Goal: Task Accomplishment & Management: Use online tool/utility

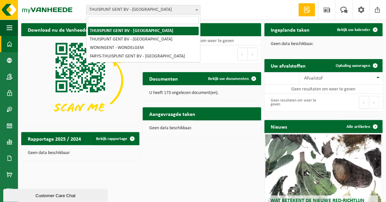
click at [141, 11] on span "THUISPUNT GENT BV - [GEOGRAPHIC_DATA]" at bounding box center [144, 9] width 114 height 9
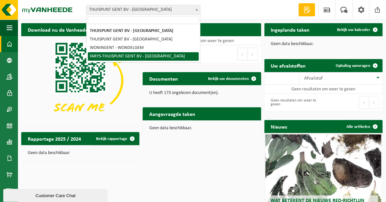
select select "126076"
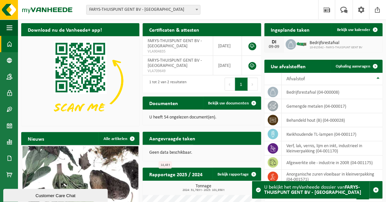
click at [253, 17] on div "Vestiging: THUISPUNT GENT BV - GENT THUISPUNT GENT BV - MARIAKERKE WONINGENT - …" at bounding box center [193, 10] width 386 height 20
click at [340, 65] on span "Ophaling aanvragen" at bounding box center [353, 66] width 35 height 4
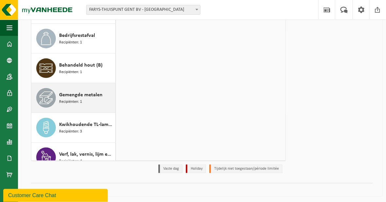
click at [77, 100] on span "Recipiënten: 1" at bounding box center [70, 102] width 23 height 6
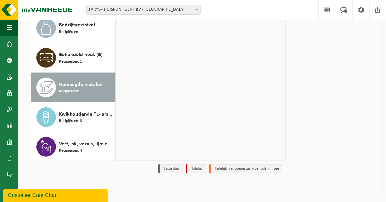
click at [72, 81] on span "Gemengde metalen" at bounding box center [80, 85] width 43 height 8
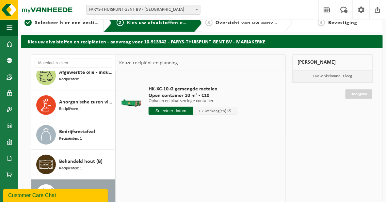
scroll to position [0, 0]
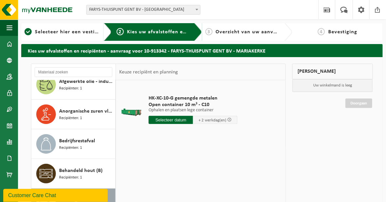
click at [193, 120] on input "text" at bounding box center [171, 120] width 44 height 8
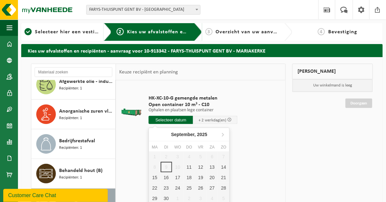
click at [193, 120] on input "text" at bounding box center [171, 120] width 44 height 8
click at [287, 152] on div "Afgewerkte olie - industrie in 200lt Recipiënten: 1 Anorganische zuren vloeibaa…" at bounding box center [158, 178] width 261 height 229
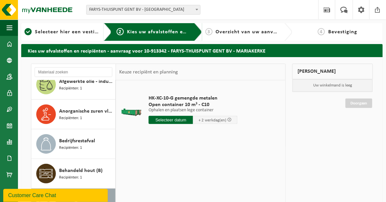
click at [188, 118] on input "text" at bounding box center [171, 120] width 44 height 8
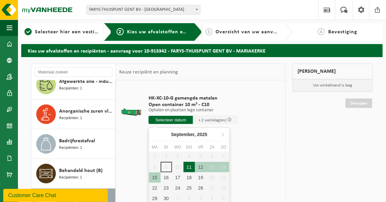
click at [191, 165] on div "11" at bounding box center [189, 167] width 11 height 10
type input "Van 2025-09-11"
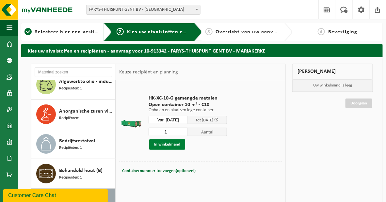
click at [175, 146] on button "In winkelmand" at bounding box center [167, 145] width 36 height 10
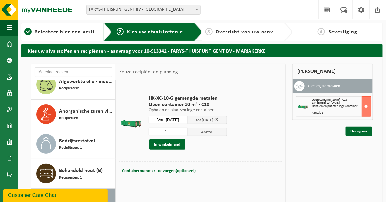
click at [345, 192] on div "Mijn winkelmand Gemengde metalen Open container 10 m³ - C10 Van 2025-09-11 tot …" at bounding box center [332, 178] width 87 height 229
click at [367, 116] on button at bounding box center [367, 106] width 10 height 20
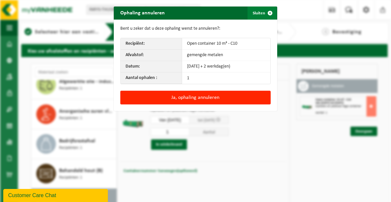
click at [260, 13] on button "Sluiten" at bounding box center [261, 13] width 29 height 13
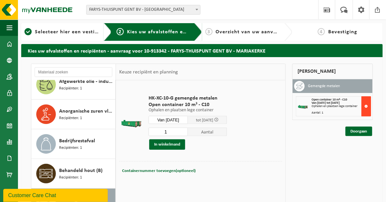
click at [367, 115] on button at bounding box center [367, 106] width 10 height 20
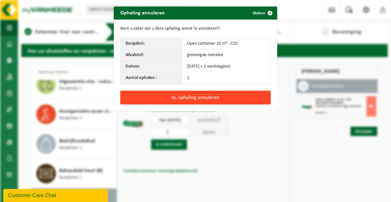
click at [171, 98] on button "Ja, ophaling annuleren" at bounding box center [195, 98] width 150 height 14
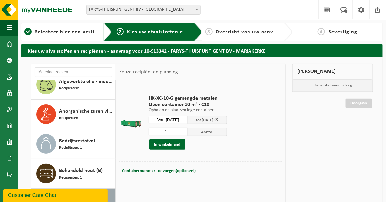
click at [212, 154] on div "HK-XC-10-G gemengde metalen Open container 10 m³ - C10 Ophalen en plaatsen lege…" at bounding box center [187, 123] width 85 height 68
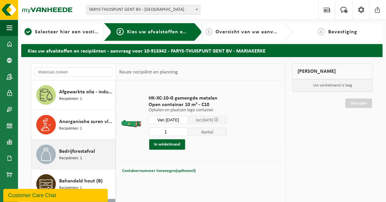
scroll to position [10, 0]
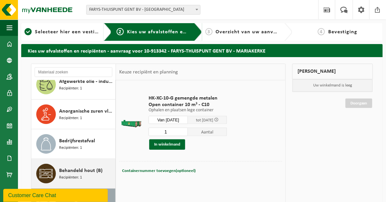
click at [78, 169] on span "Behandeld hout (B)" at bounding box center [80, 171] width 43 height 8
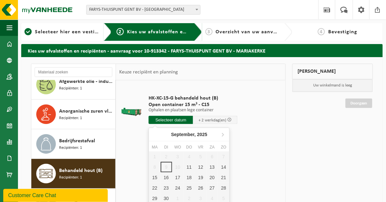
click at [186, 118] on input "text" at bounding box center [171, 120] width 44 height 8
click at [192, 168] on div "11" at bounding box center [189, 167] width 11 height 10
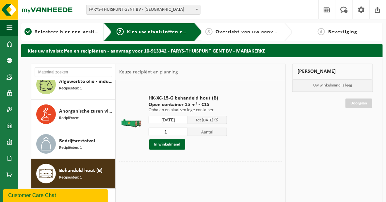
type input "Van 2025-09-11"
click at [192, 168] on div "11" at bounding box center [189, 170] width 11 height 10
click at [261, 145] on td "HK-XC-15-G behandeld hout (B) Open container 15 m³ - C15 Ophalen en plaatsen le…" at bounding box center [213, 123] width 139 height 78
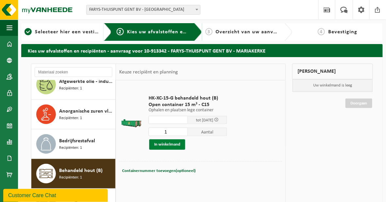
click at [172, 143] on button "In winkelmand" at bounding box center [167, 145] width 36 height 10
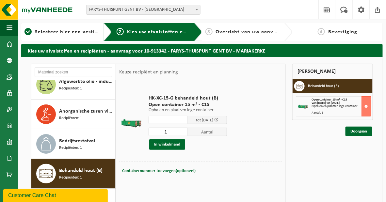
click at [182, 119] on input "text" at bounding box center [168, 120] width 39 height 8
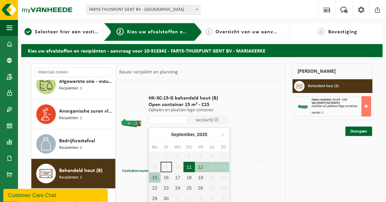
click at [190, 164] on div "11" at bounding box center [189, 167] width 11 height 10
type input "Van 2025-09-11"
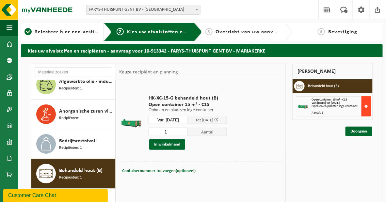
click at [366, 115] on button at bounding box center [367, 106] width 10 height 20
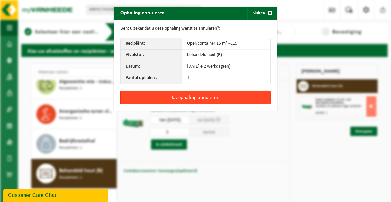
click at [206, 100] on button "Ja, ophaling annuleren" at bounding box center [195, 98] width 150 height 14
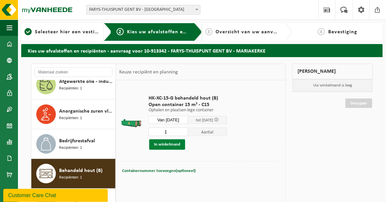
click at [175, 143] on button "In winkelmand" at bounding box center [167, 145] width 36 height 10
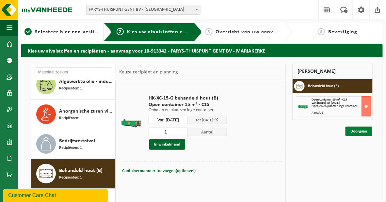
click at [357, 136] on link "Doorgaan" at bounding box center [359, 131] width 27 height 9
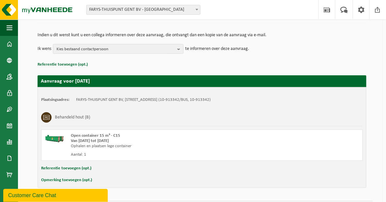
scroll to position [78, 0]
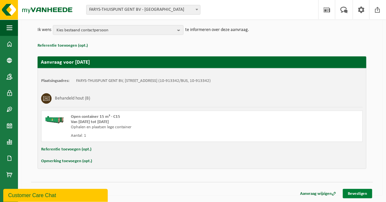
click at [356, 192] on link "Bevestigen" at bounding box center [357, 193] width 29 height 9
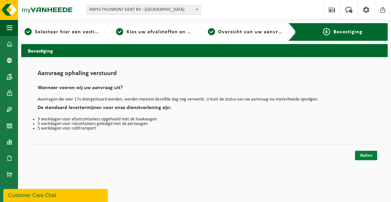
click at [358, 158] on link "Sluiten" at bounding box center [366, 155] width 22 height 9
